Goal: Task Accomplishment & Management: Manage account settings

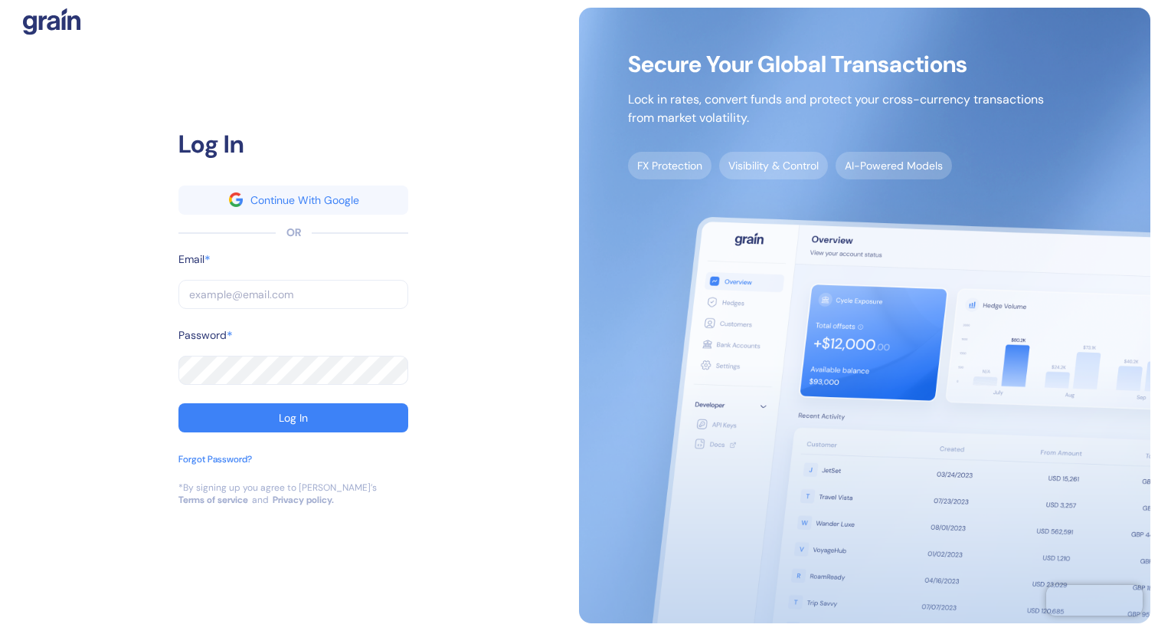
type input "[PERSON_NAME][EMAIL_ADDRESS][DOMAIN_NAME]"
click at [371, 288] on input "[PERSON_NAME][EMAIL_ADDRESS][DOMAIN_NAME]" at bounding box center [294, 294] width 230 height 29
type input "s"
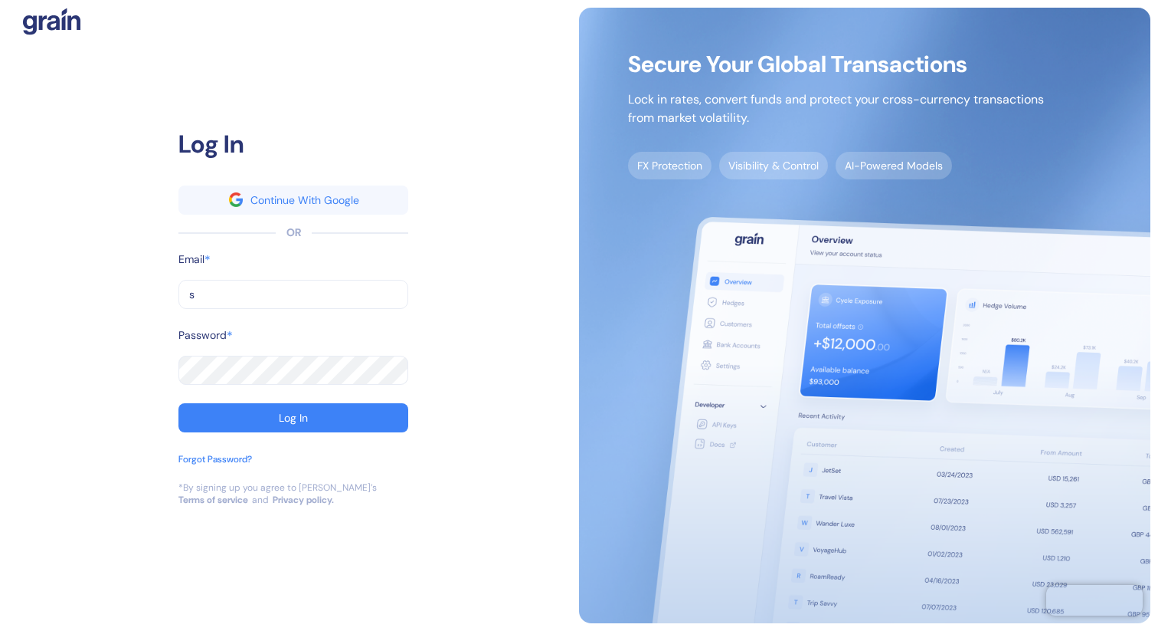
type input "sy"
type input "syu"
type input "sy"
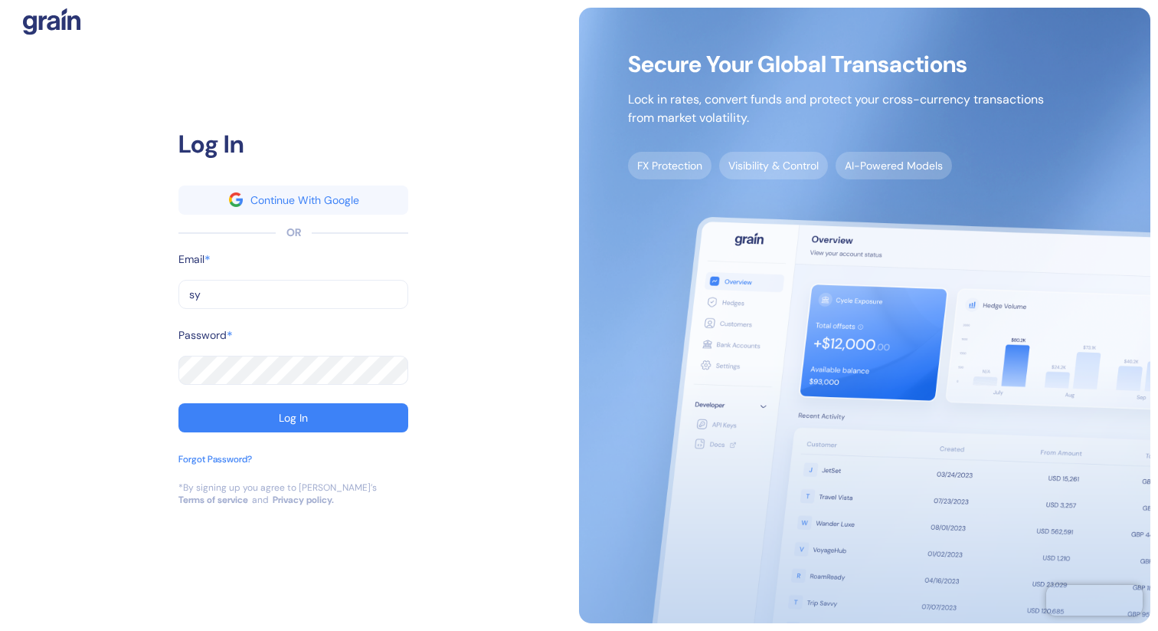
type input "sy"
type input "s"
type input "[EMAIL_ADDRESS][DOMAIN_NAME]"
